Goal: Information Seeking & Learning: Learn about a topic

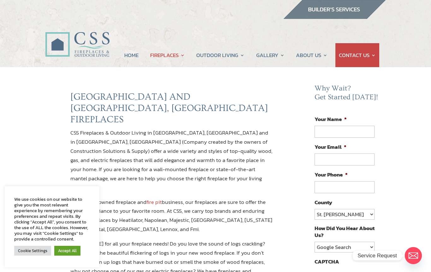
click at [74, 252] on link "Accept All" at bounding box center [67, 251] width 26 height 10
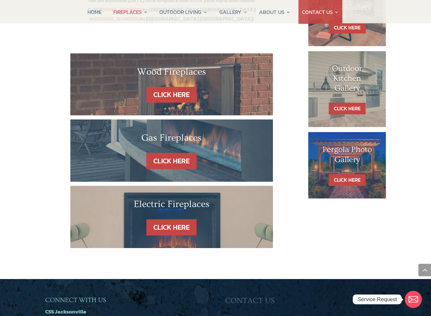
scroll to position [350, 0]
click at [177, 219] on link "CLICK HERE" at bounding box center [171, 227] width 55 height 16
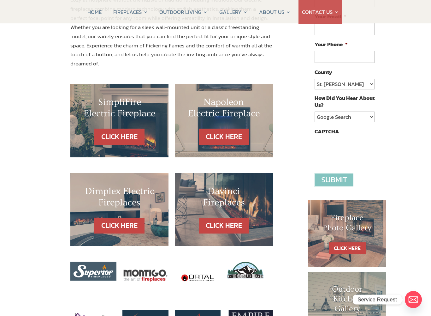
scroll to position [141, 0]
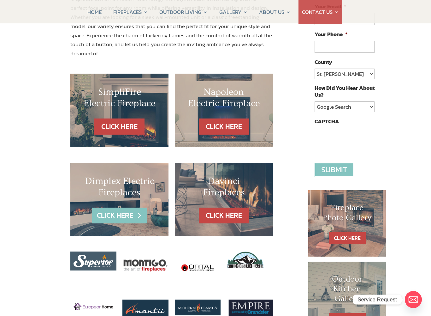
click at [128, 207] on link "CLICK HERE" at bounding box center [119, 215] width 55 height 16
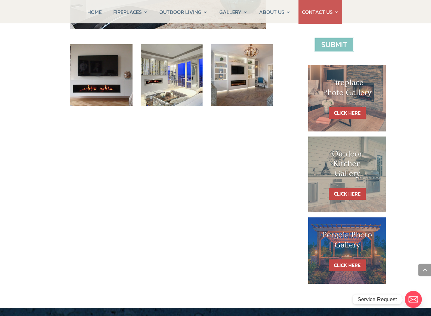
scroll to position [270, 0]
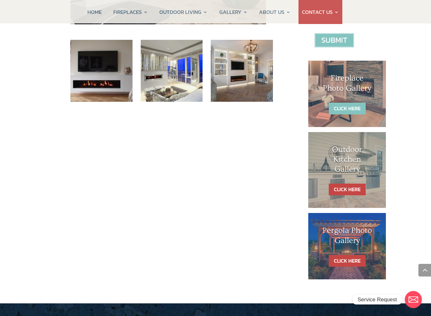
click at [353, 106] on link "CLICK HERE" at bounding box center [347, 109] width 37 height 12
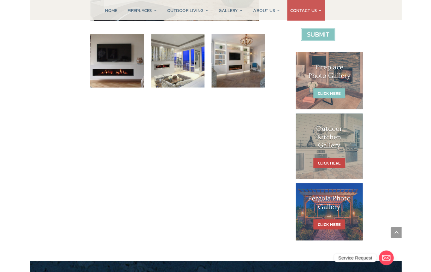
scroll to position [288, 0]
